Goal: Find specific page/section

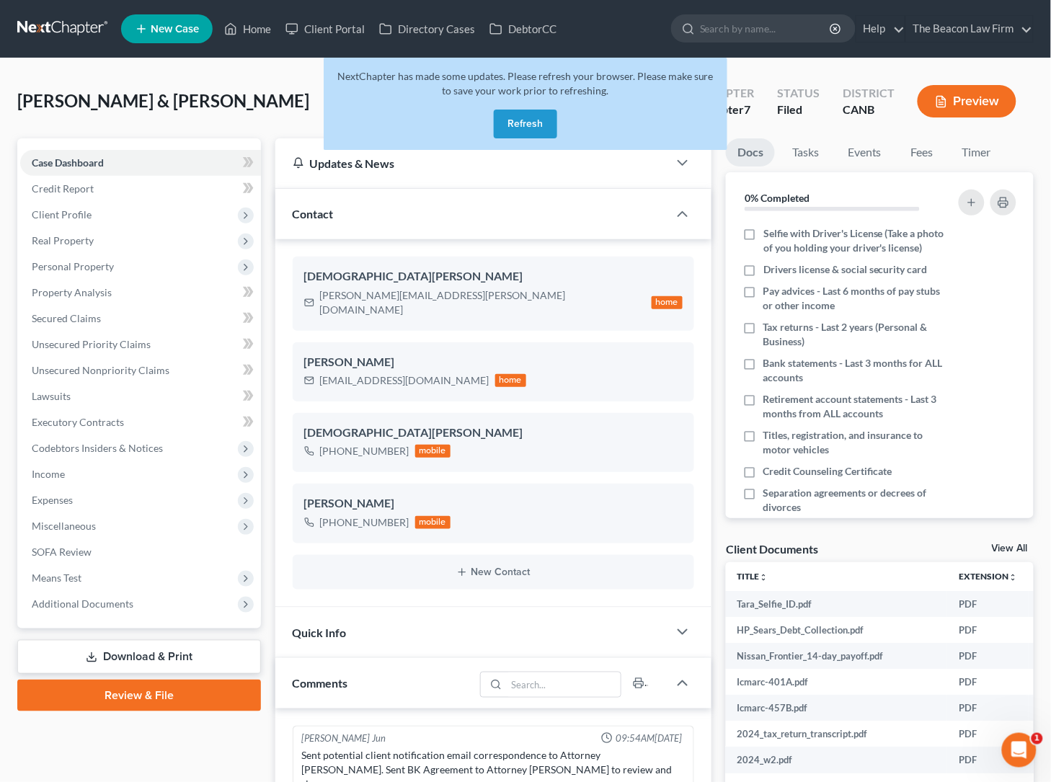
scroll to position [102, 0]
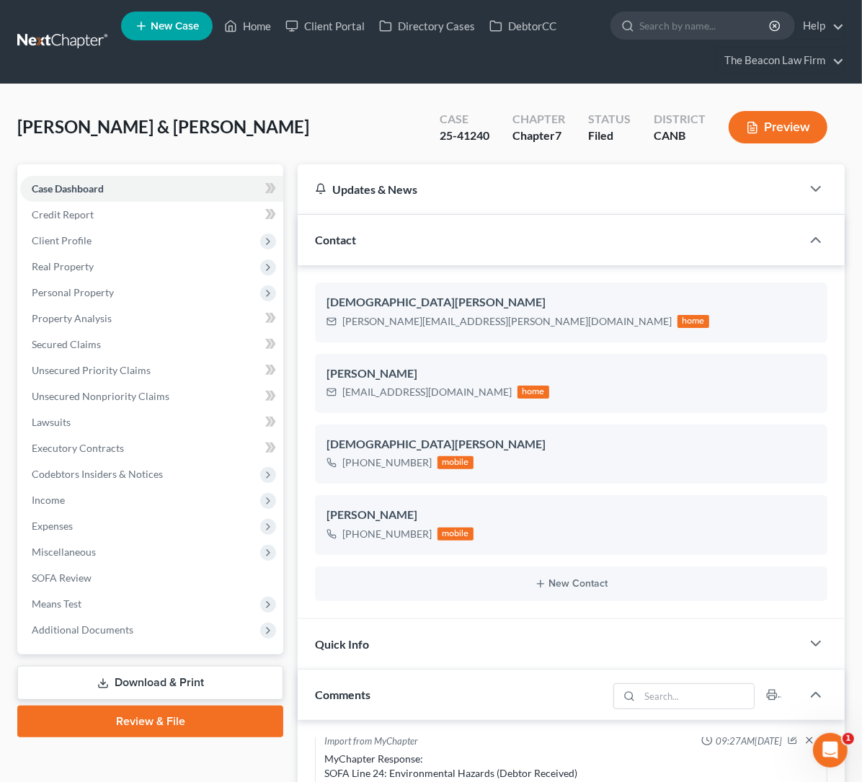
click at [81, 43] on link at bounding box center [63, 42] width 92 height 26
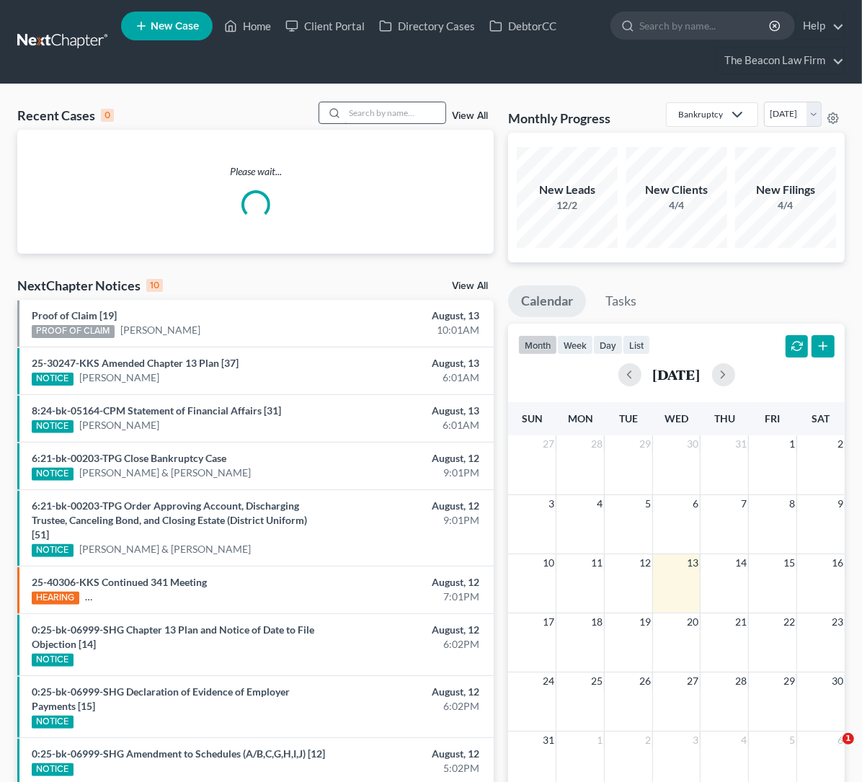
click at [366, 112] on input "search" at bounding box center [395, 112] width 101 height 21
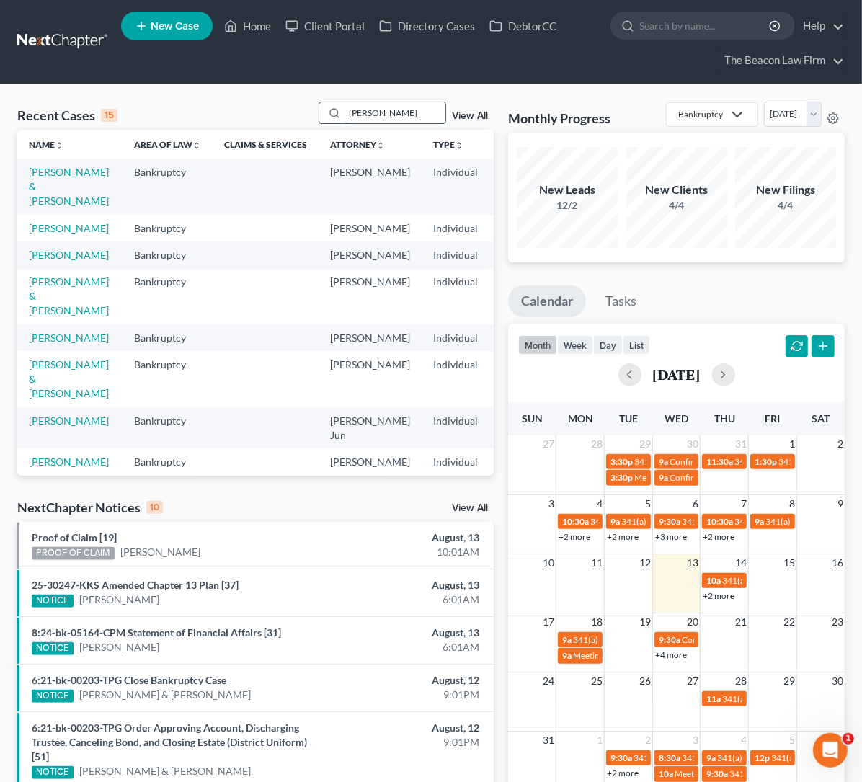
type input "kristina davis"
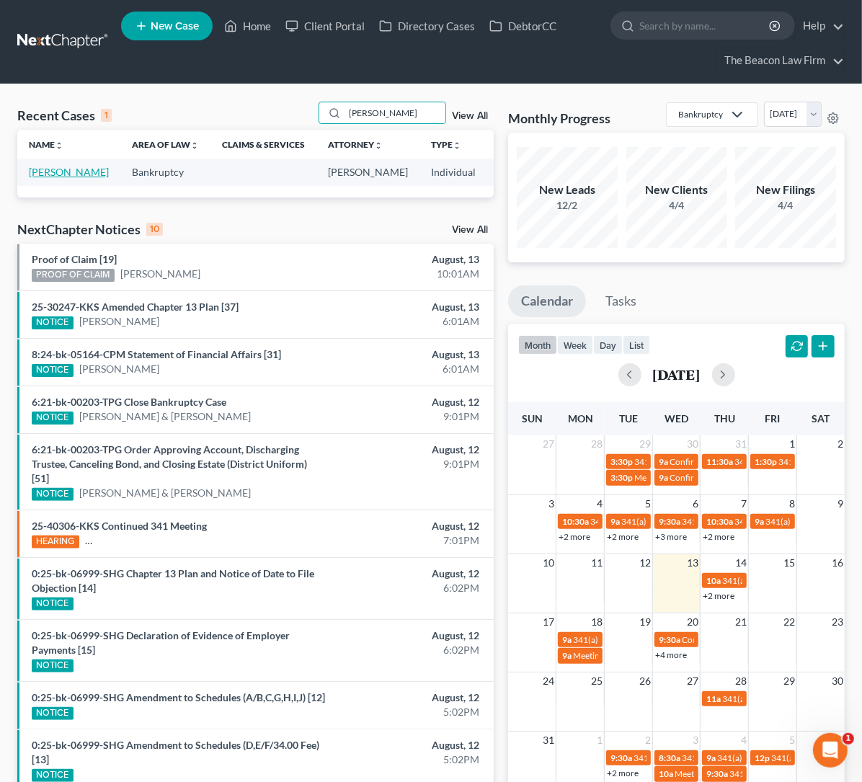
click at [56, 178] on link "Davis, Kristina" at bounding box center [69, 172] width 80 height 12
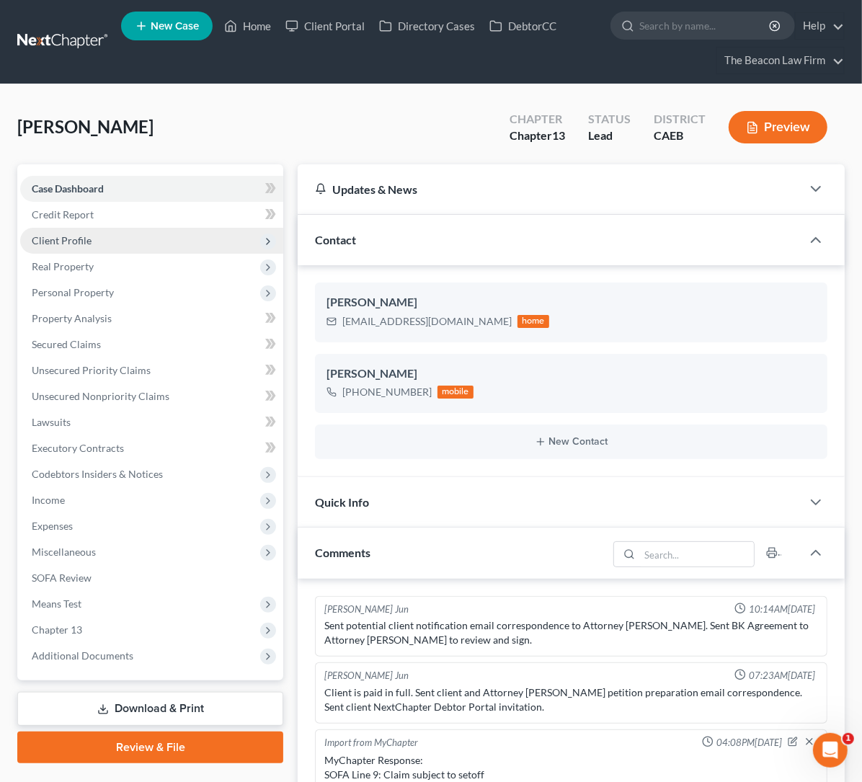
click at [84, 238] on span "Client Profile" at bounding box center [62, 240] width 60 height 12
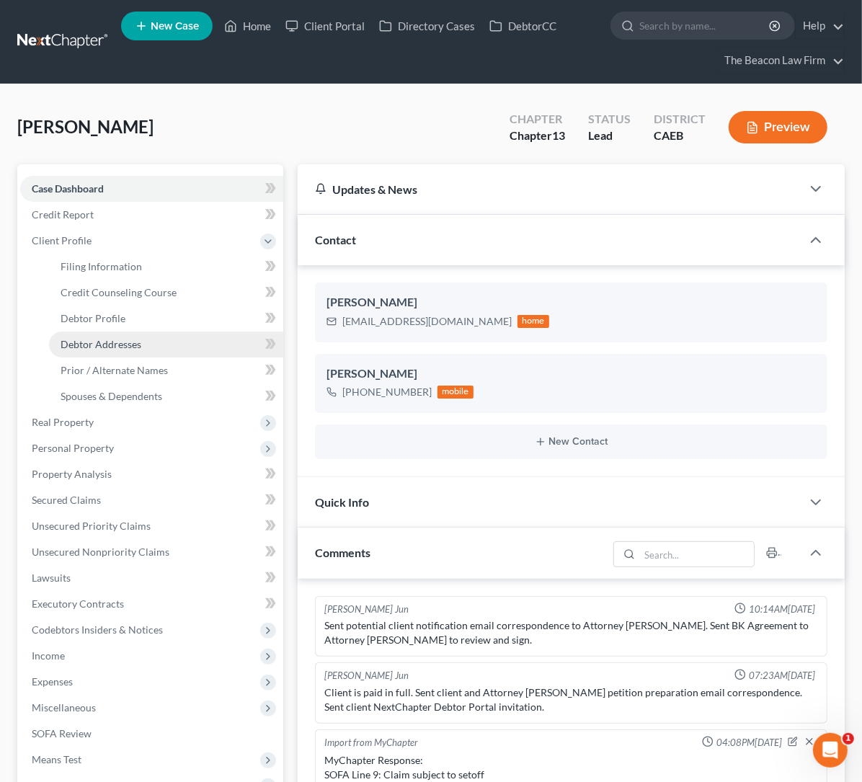
click at [115, 340] on span "Debtor Addresses" at bounding box center [101, 344] width 81 height 12
